Goal: Navigation & Orientation: Find specific page/section

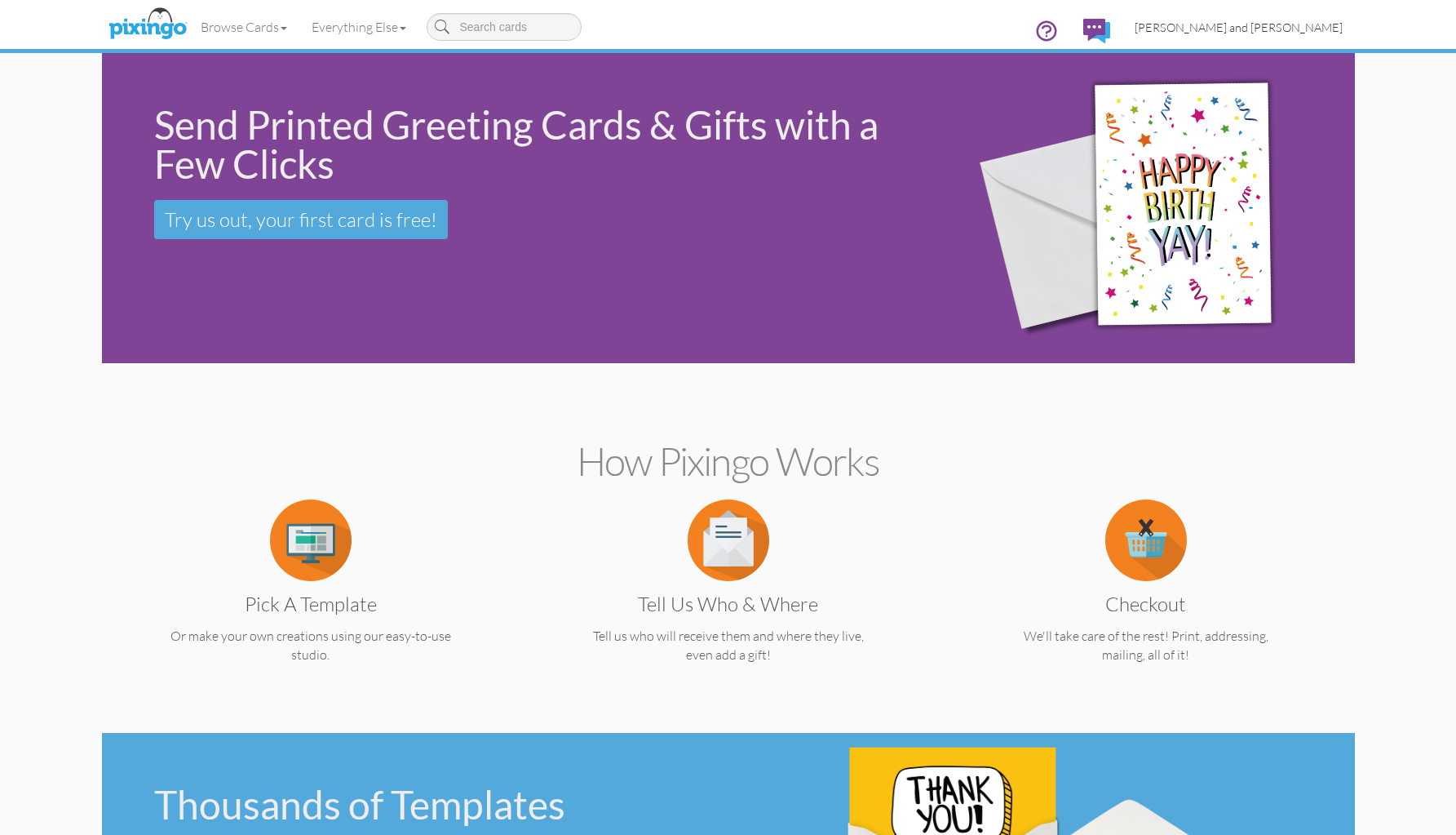
click at [1274, 35] on link "[PERSON_NAME] and [PERSON_NAME]" at bounding box center [1238, 27] width 233 height 42
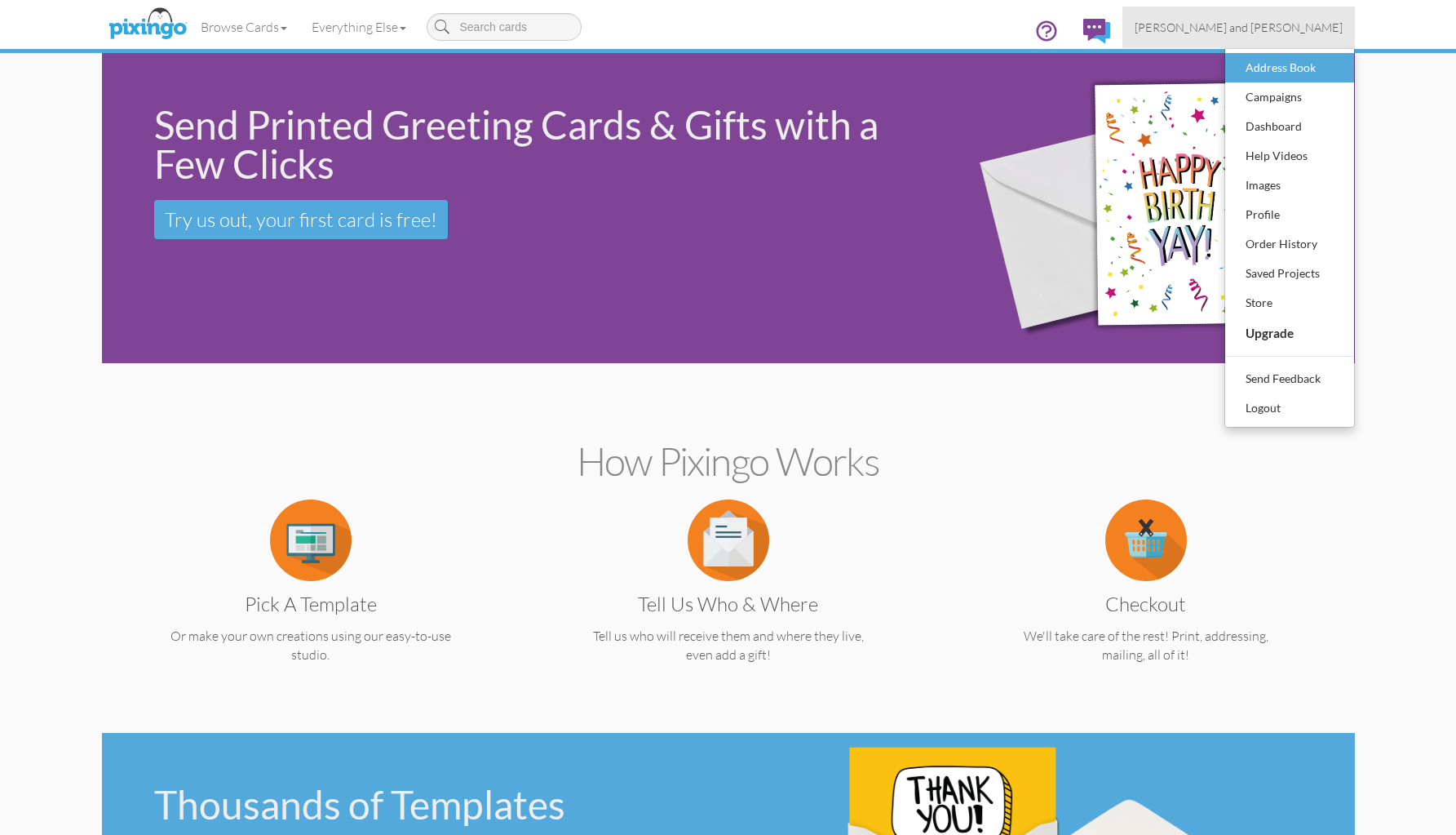
click at [1270, 72] on div "Address Book" at bounding box center [1290, 67] width 96 height 24
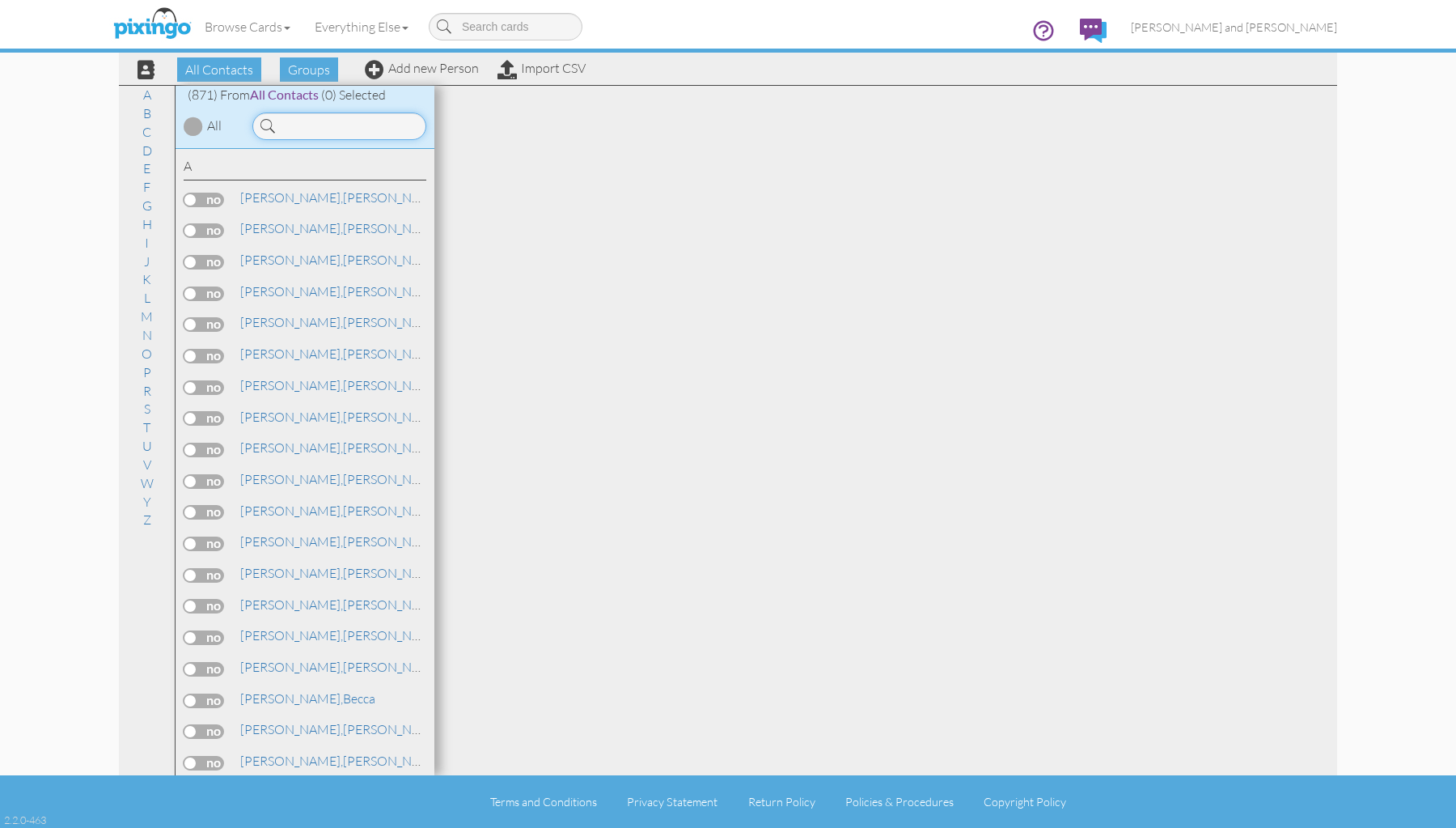
click at [310, 127] on input at bounding box center [340, 126] width 174 height 28
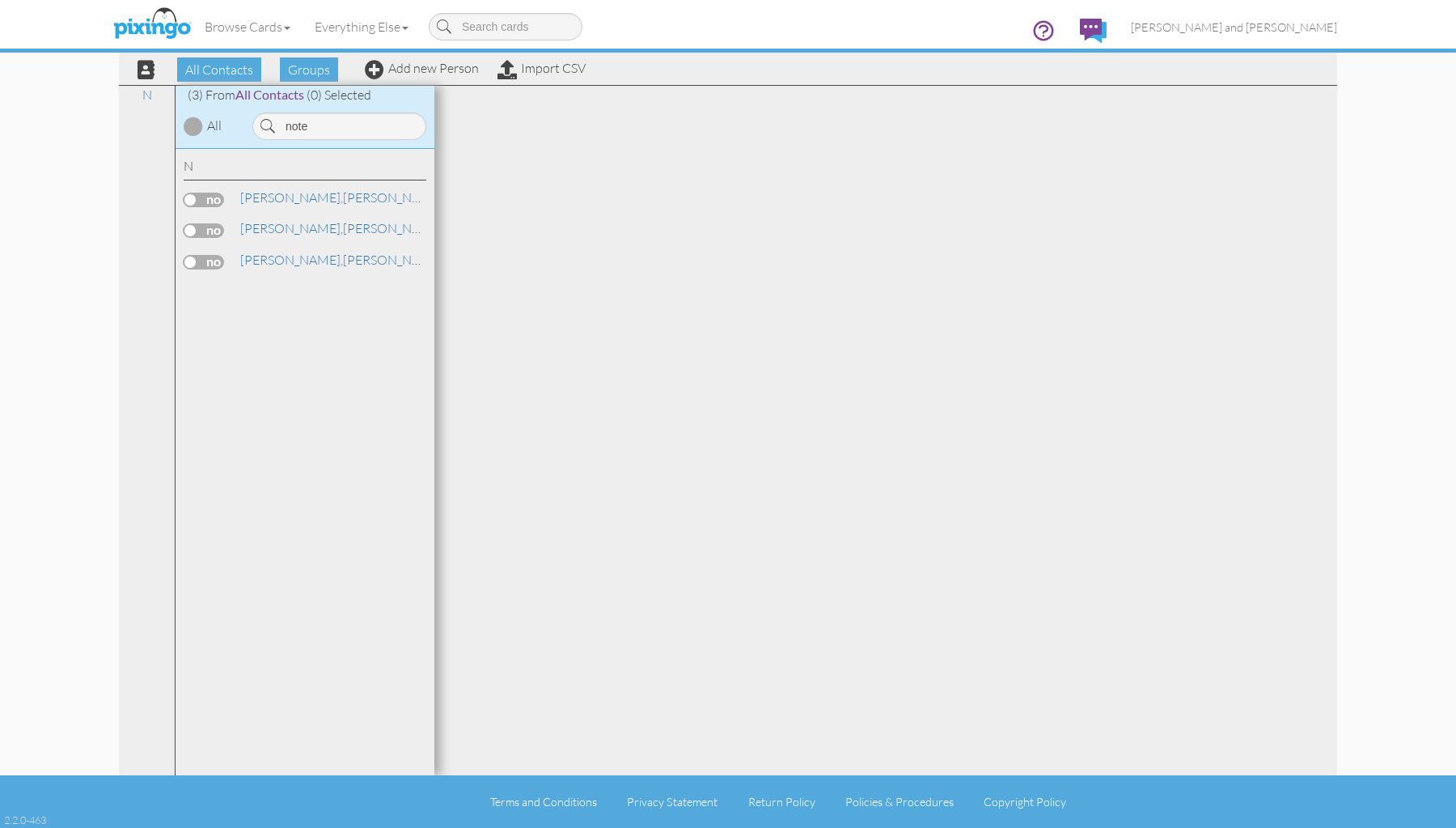
drag, startPoint x: 287, startPoint y: 152, endPoint x: 280, endPoint y: 208, distance: 56.4
click at [280, 208] on div "[PERSON_NAME]" at bounding box center [305, 200] width 243 height 23
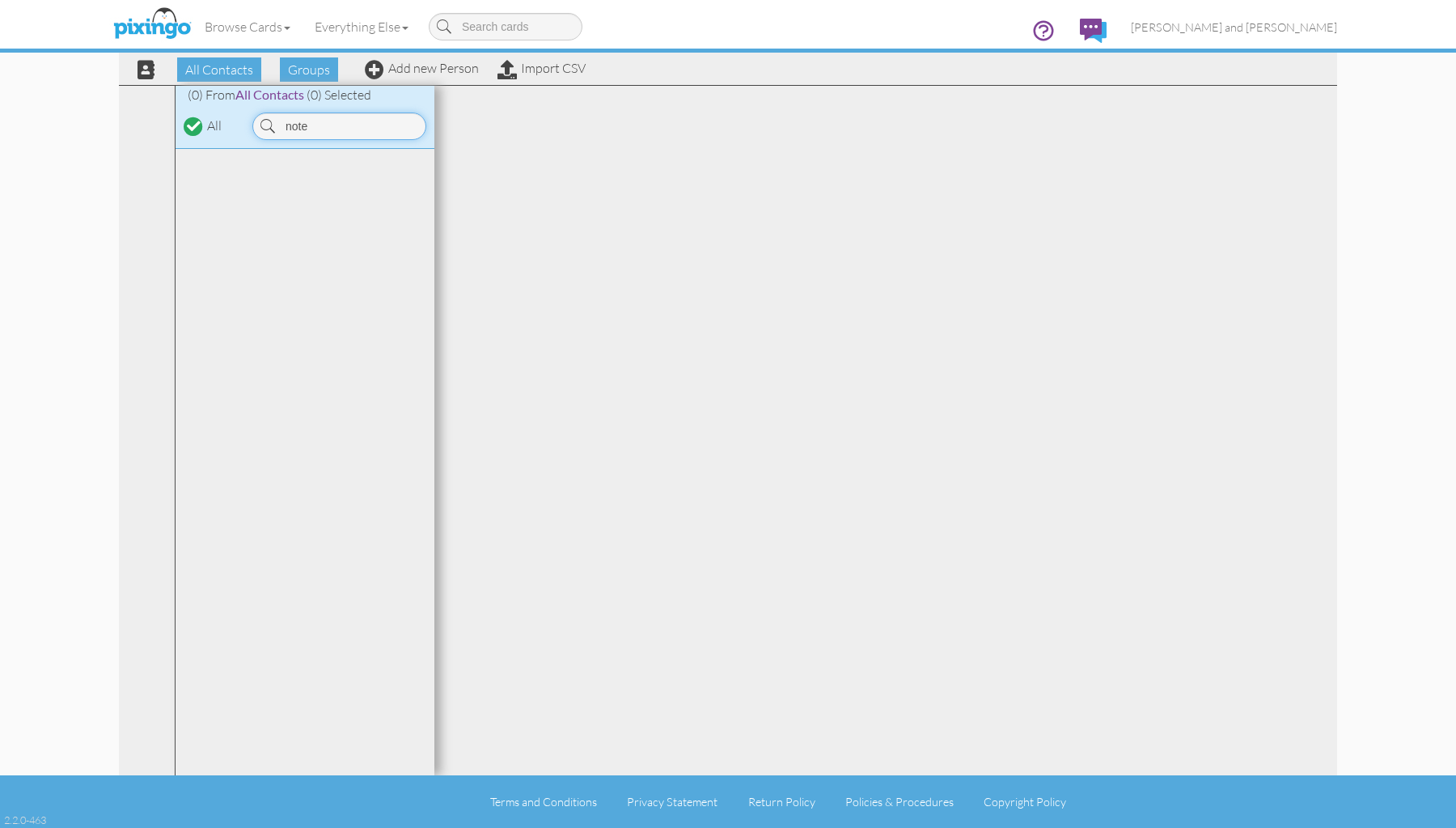
click at [332, 125] on input "note" at bounding box center [340, 126] width 174 height 28
type input "noy"
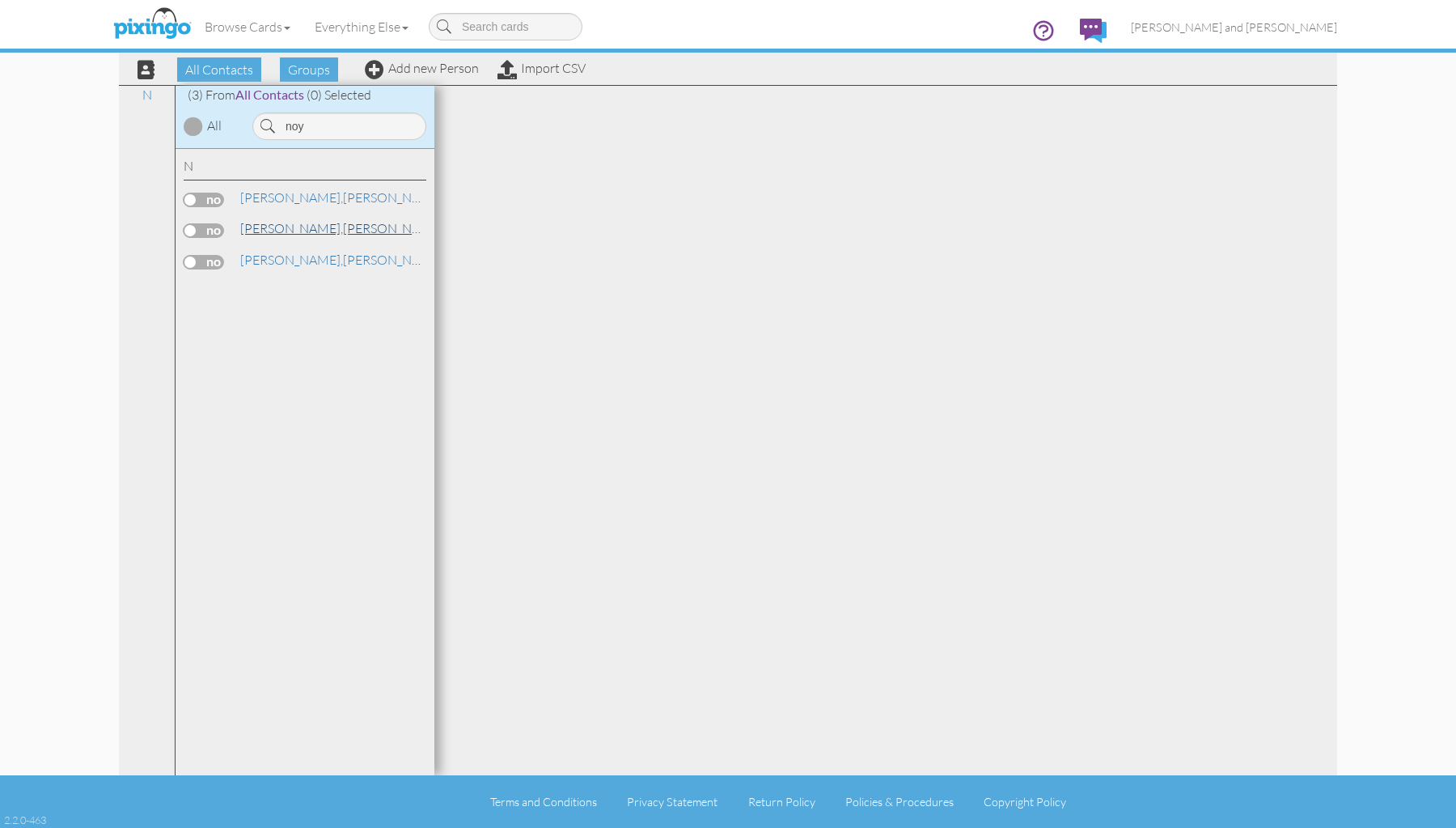
click at [295, 222] on link "[PERSON_NAME]" at bounding box center [342, 228] width 207 height 19
click at [1285, 29] on span "[PERSON_NAME] and [PERSON_NAME]" at bounding box center [1234, 27] width 207 height 14
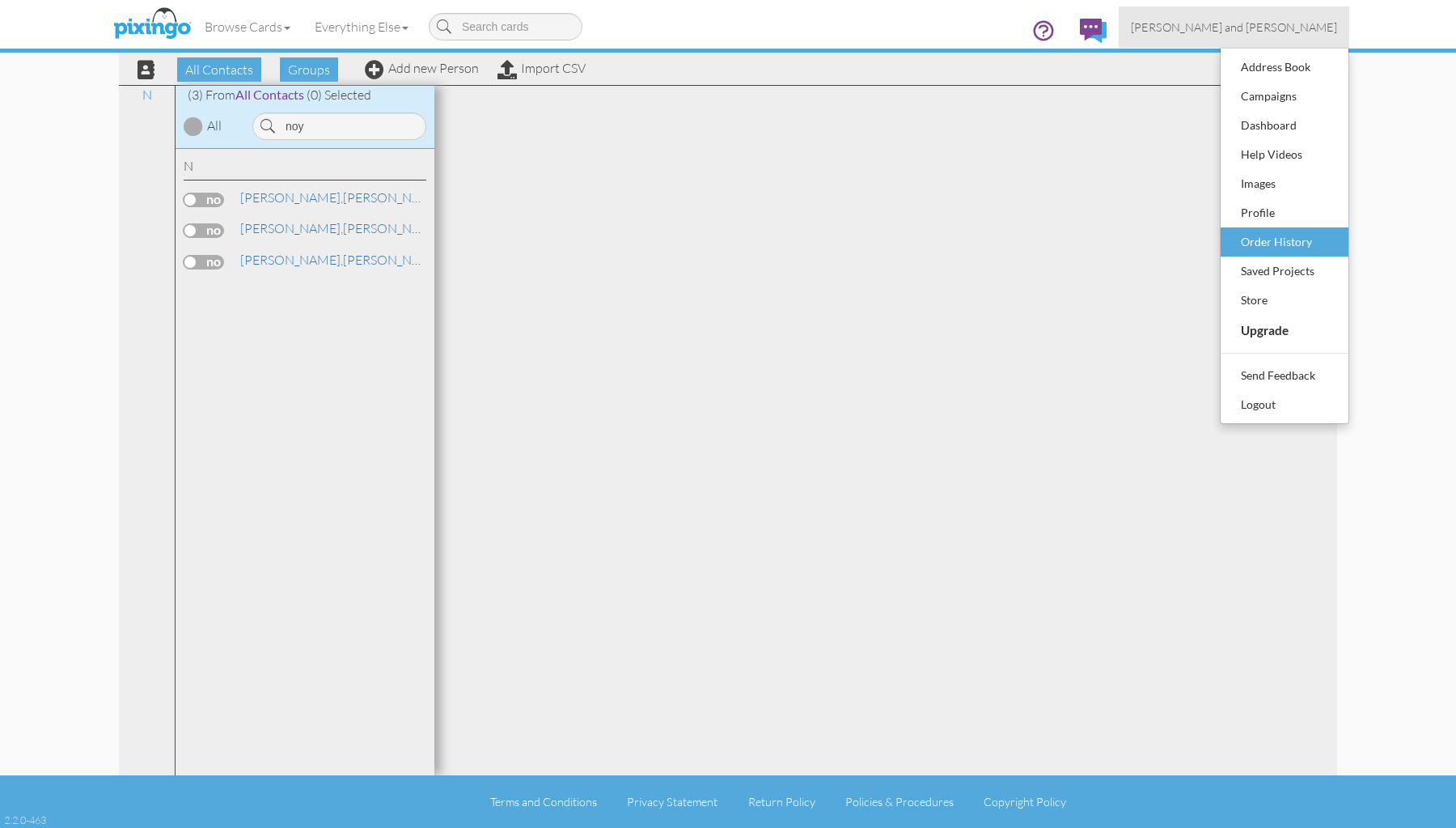
click at [1263, 235] on div "Order History" at bounding box center [1285, 242] width 95 height 24
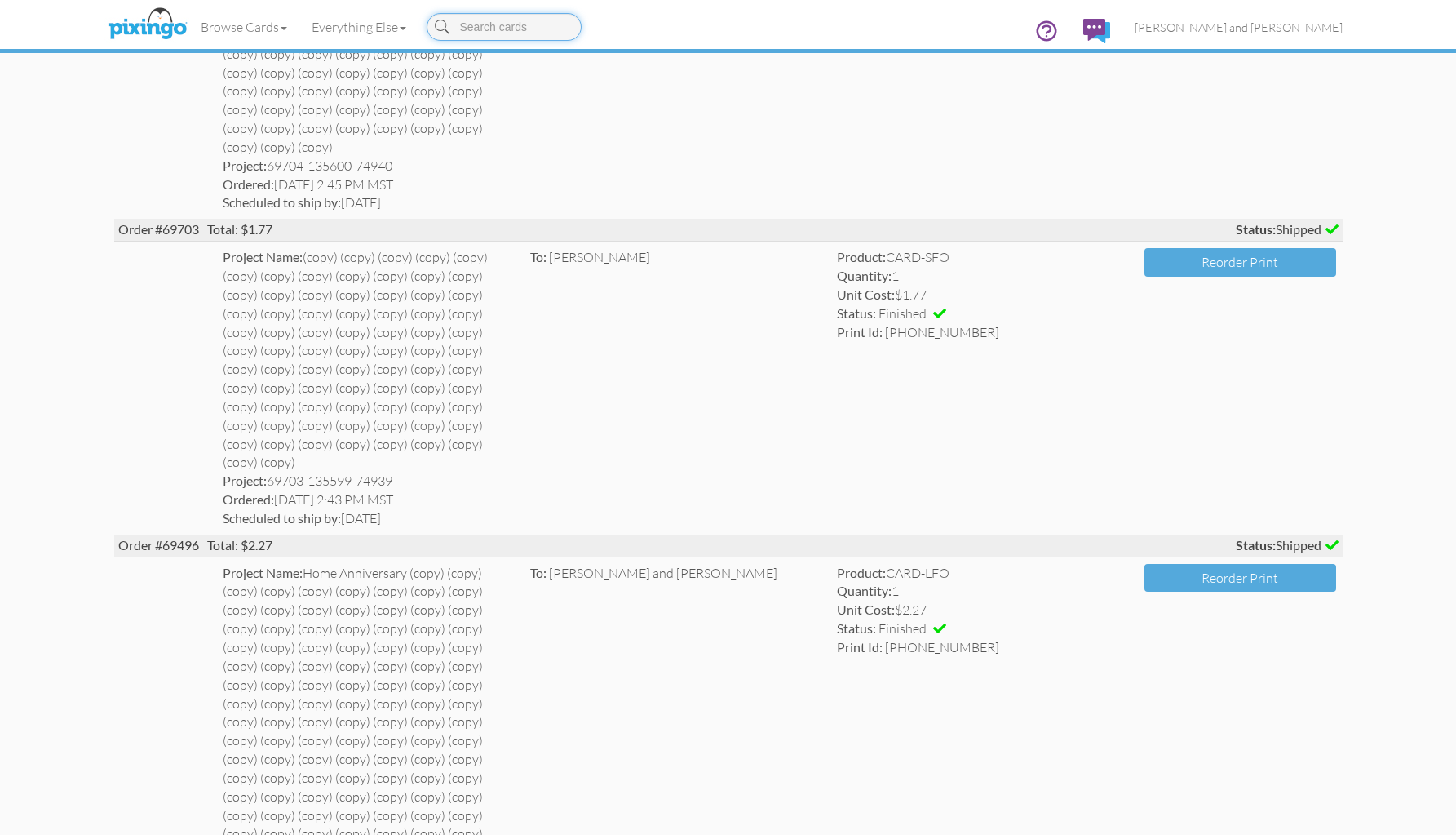
scroll to position [8611, 0]
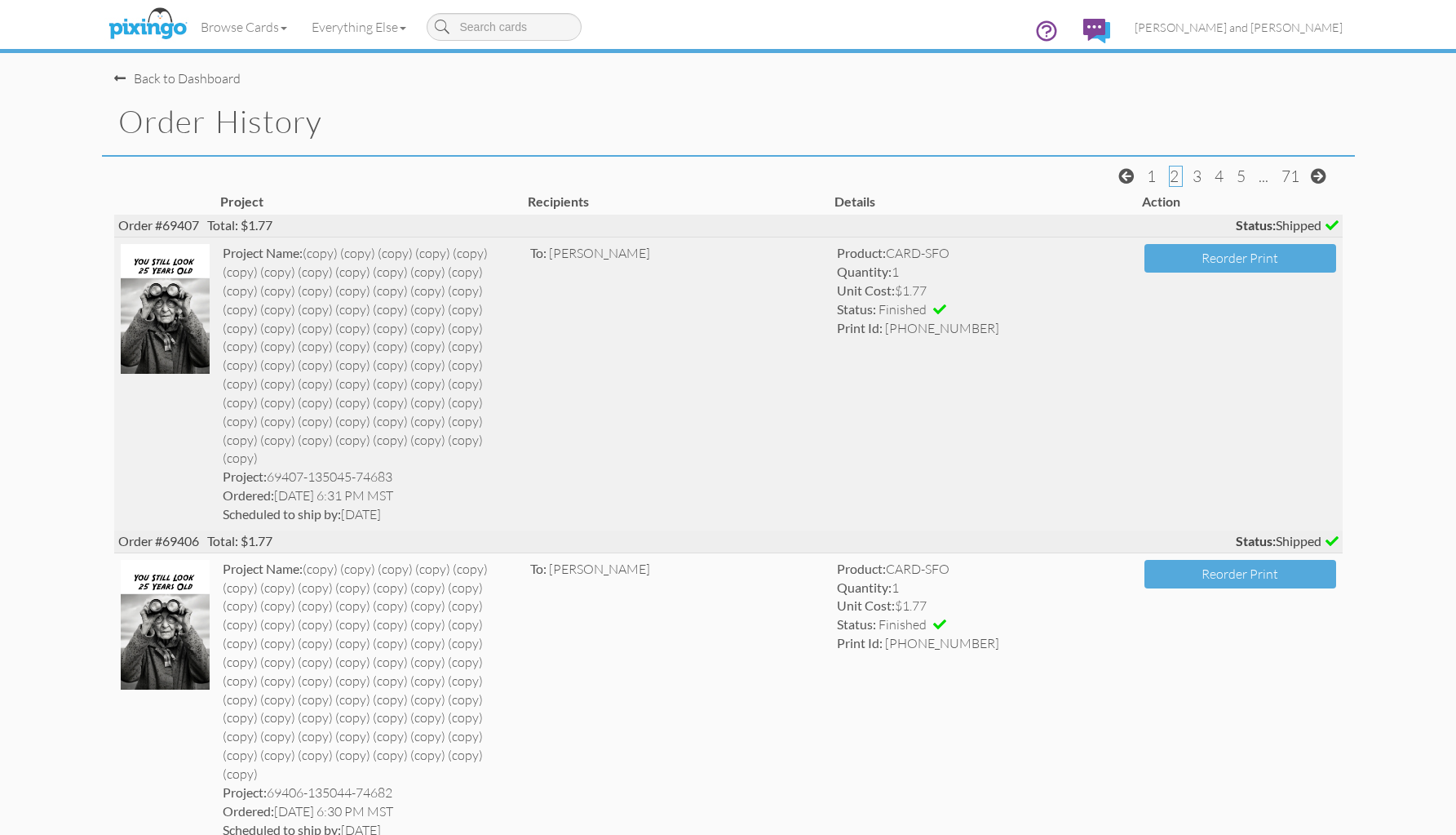
scroll to position [0, 0]
